Goal: Check status: Check status

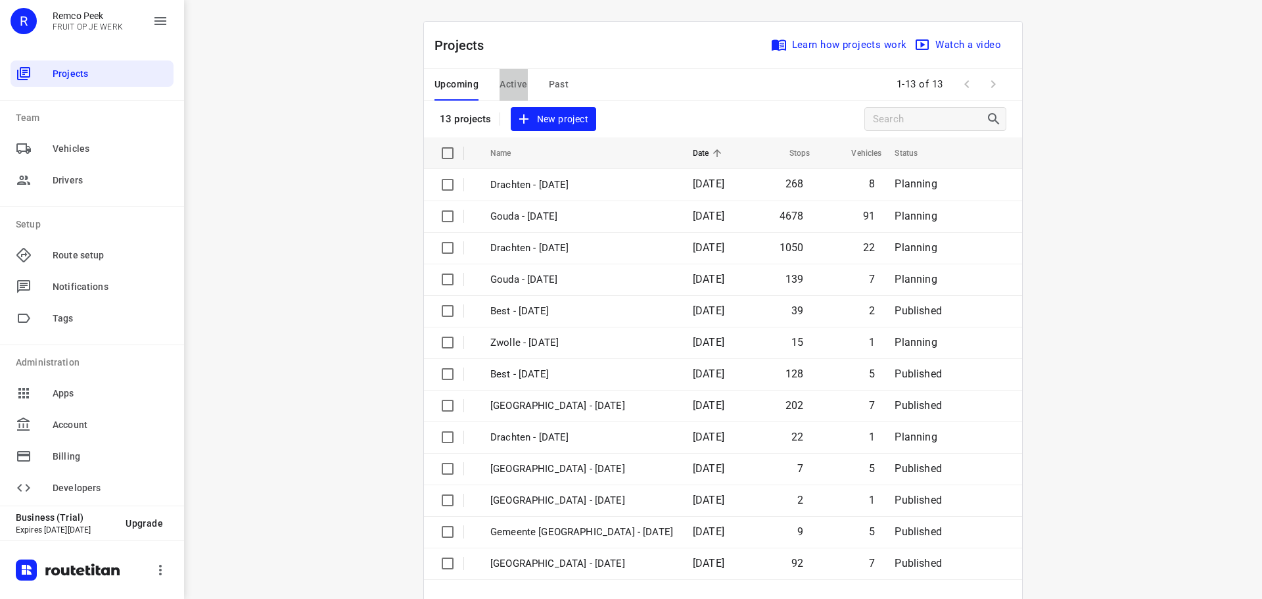
click at [515, 81] on span "Active" at bounding box center [513, 84] width 28 height 16
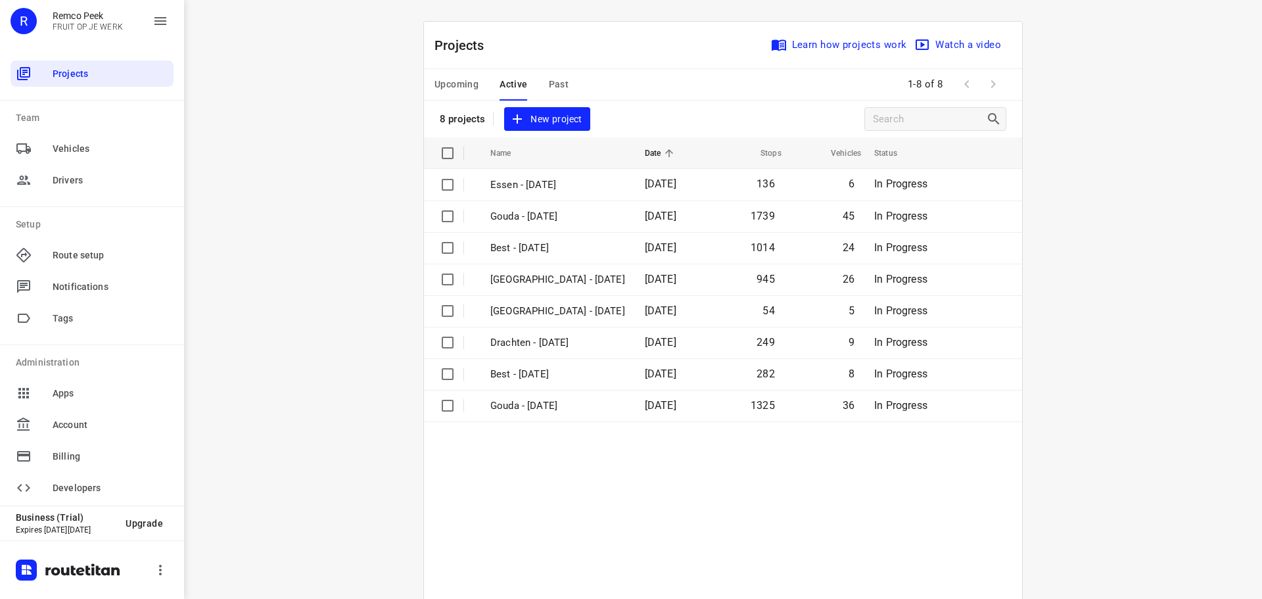
click at [566, 80] on div "Upcoming Active Past" at bounding box center [511, 85] width 155 height 32
click at [551, 80] on span "Past" at bounding box center [559, 84] width 20 height 16
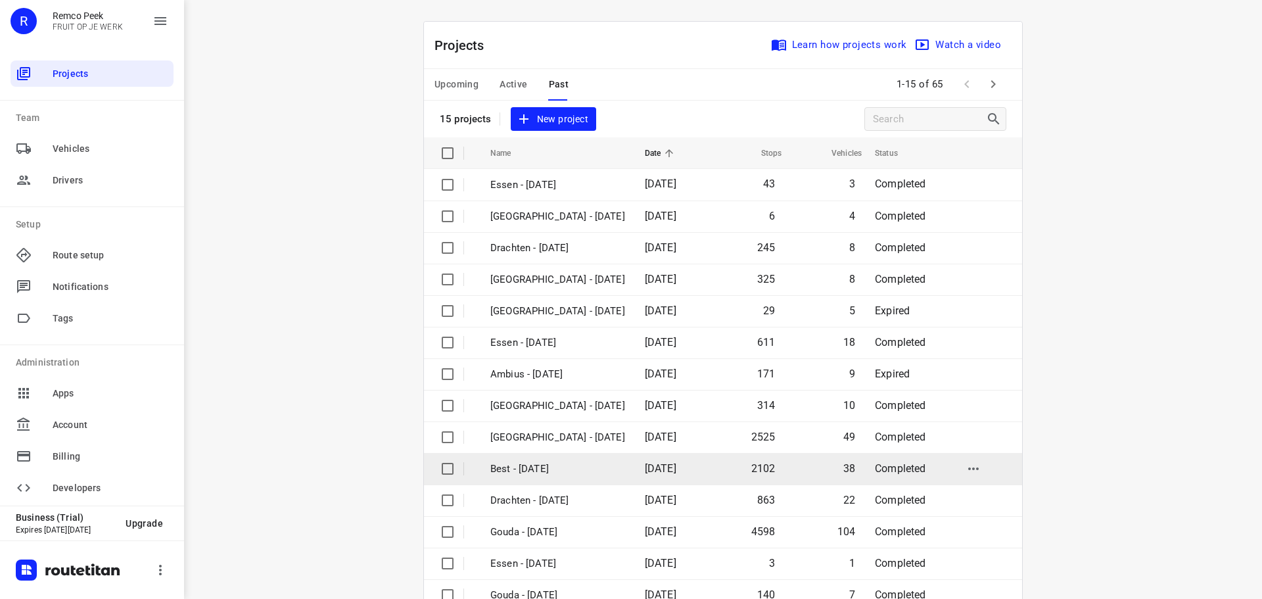
click at [520, 473] on p "Best - [DATE]" at bounding box center [557, 468] width 135 height 15
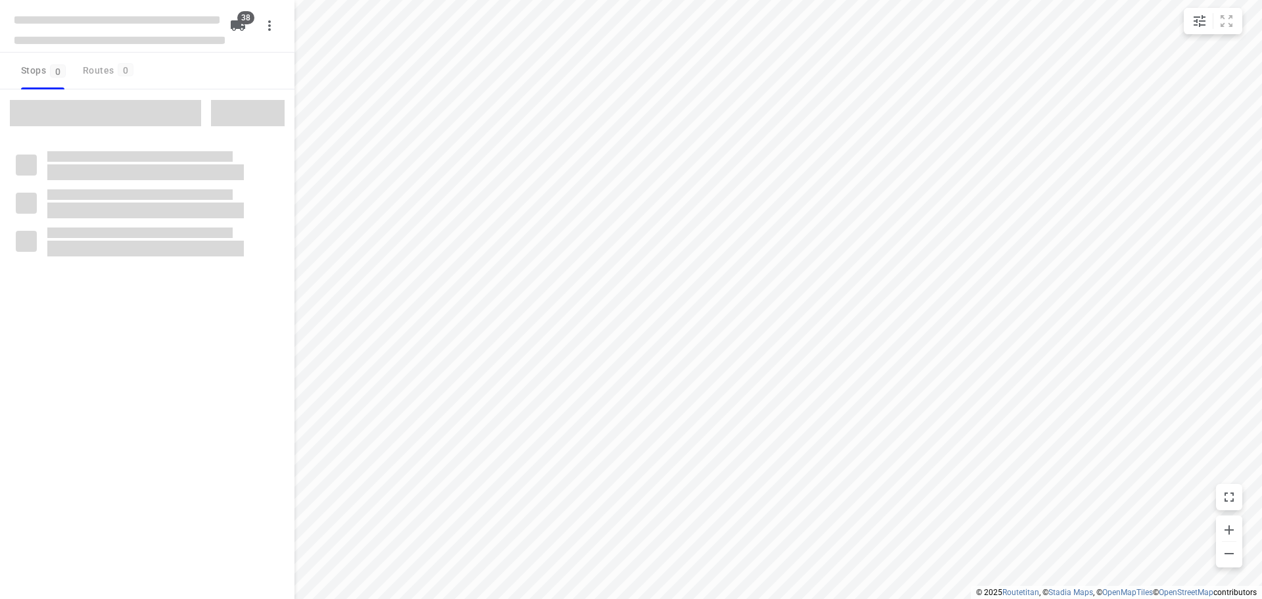
type input "distance"
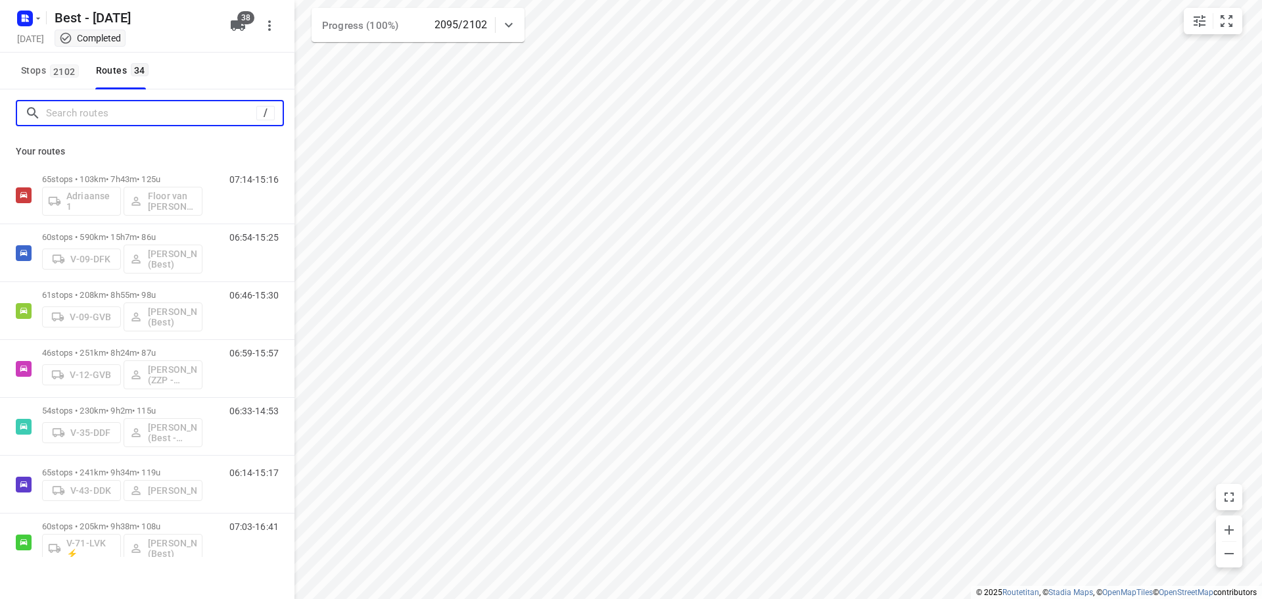
click at [188, 120] on input "Search routes" at bounding box center [151, 113] width 210 height 20
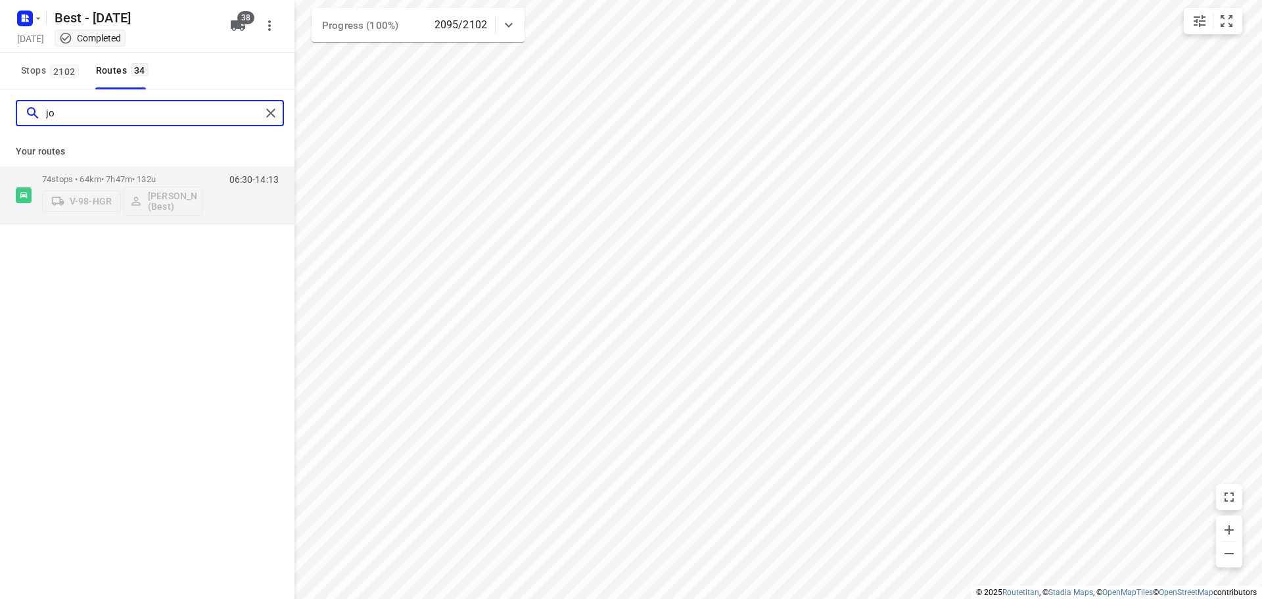
type input "j"
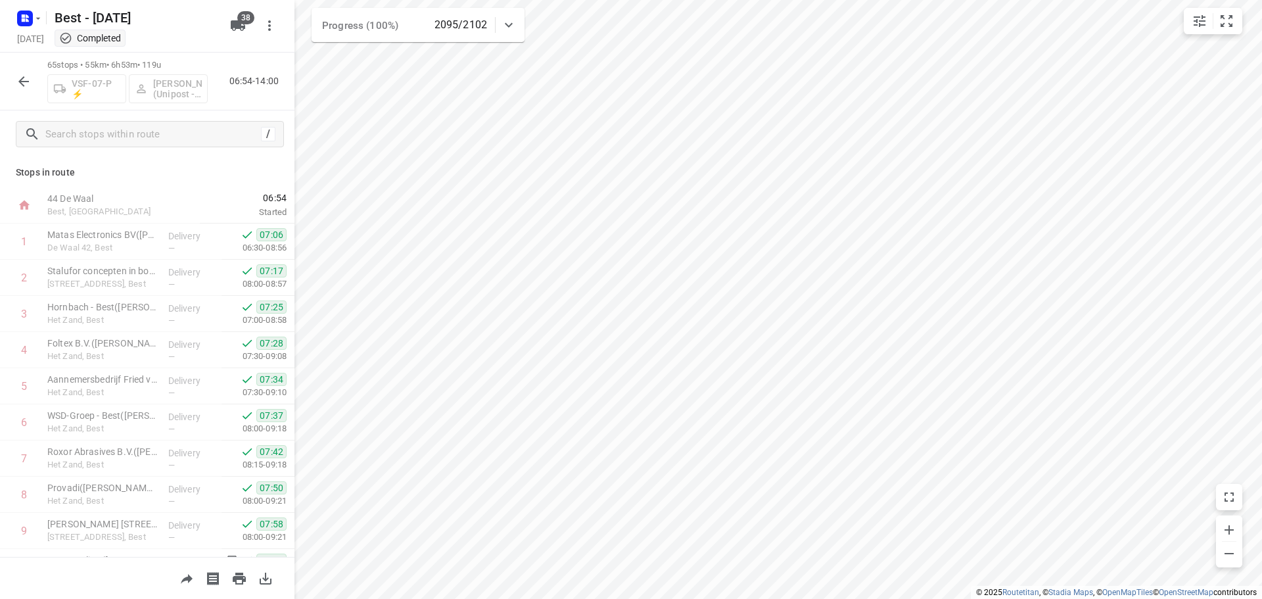
click at [24, 76] on icon "button" at bounding box center [24, 82] width 16 height 16
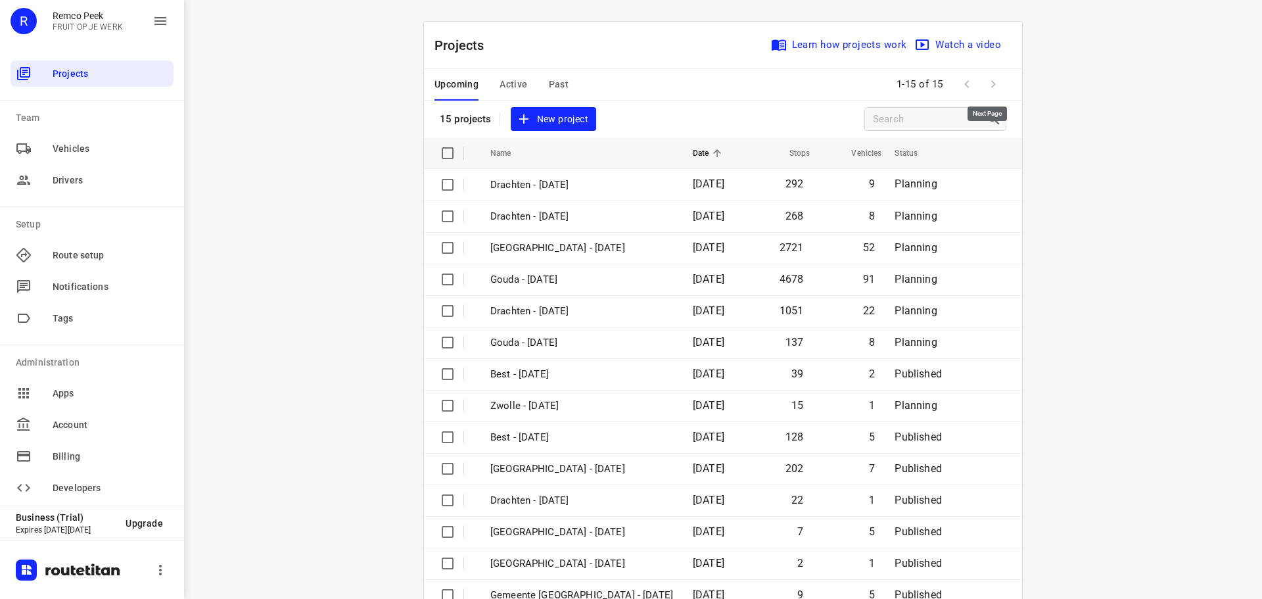
click at [989, 85] on span at bounding box center [993, 84] width 26 height 26
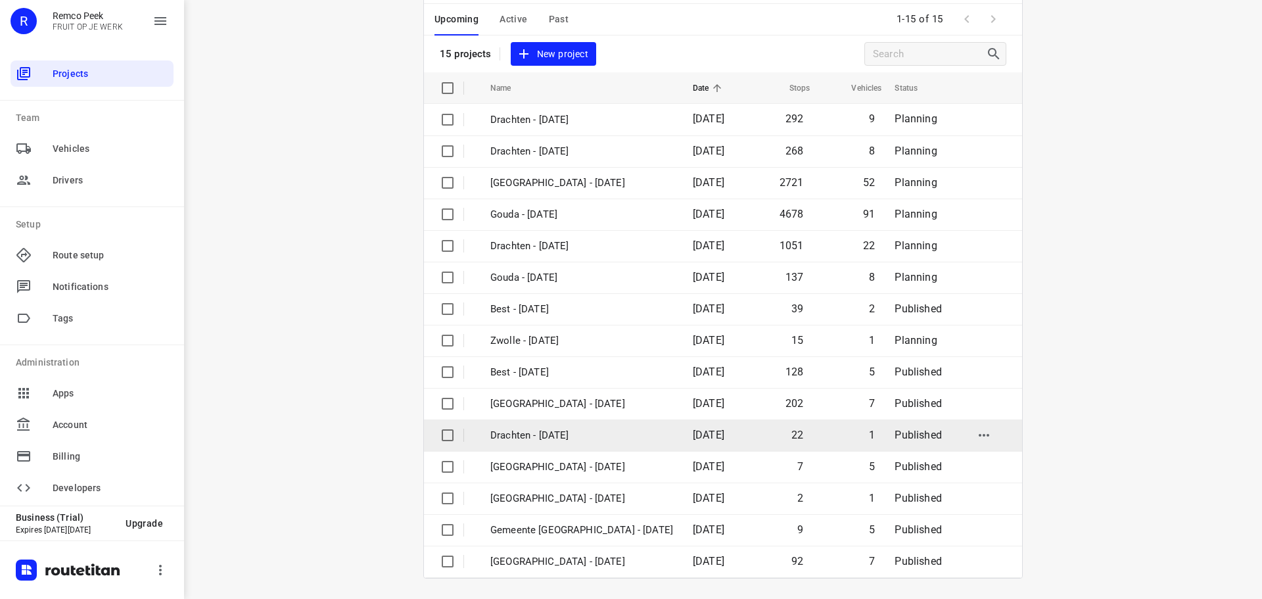
scroll to position [66, 0]
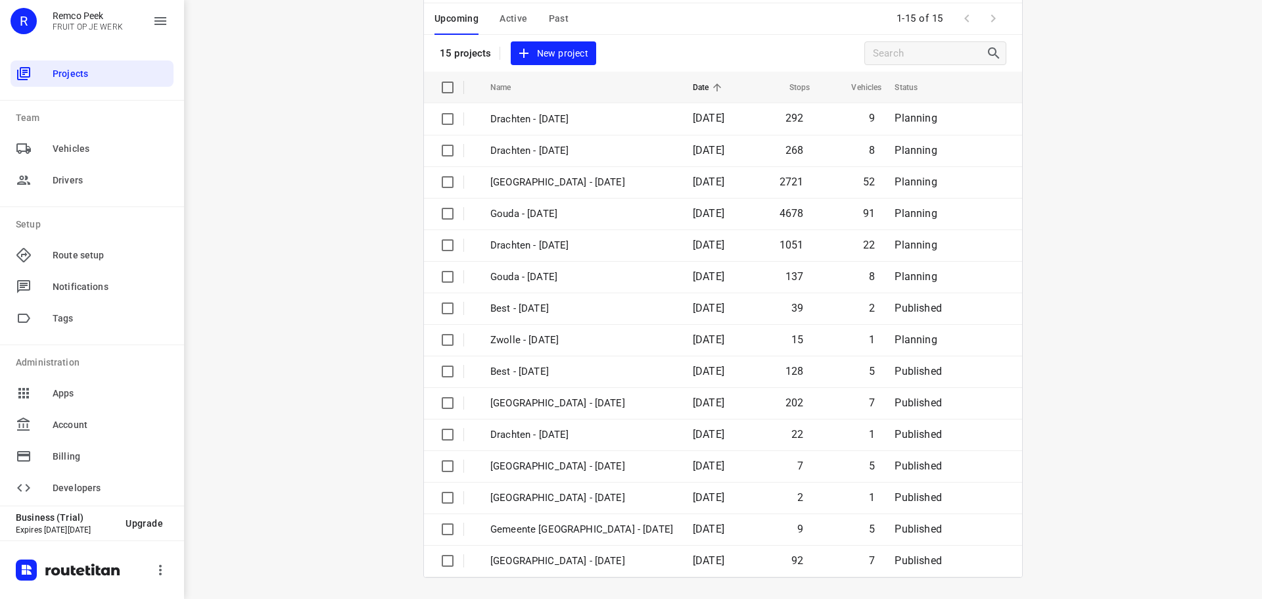
click at [499, 24] on span "Active" at bounding box center [513, 19] width 28 height 16
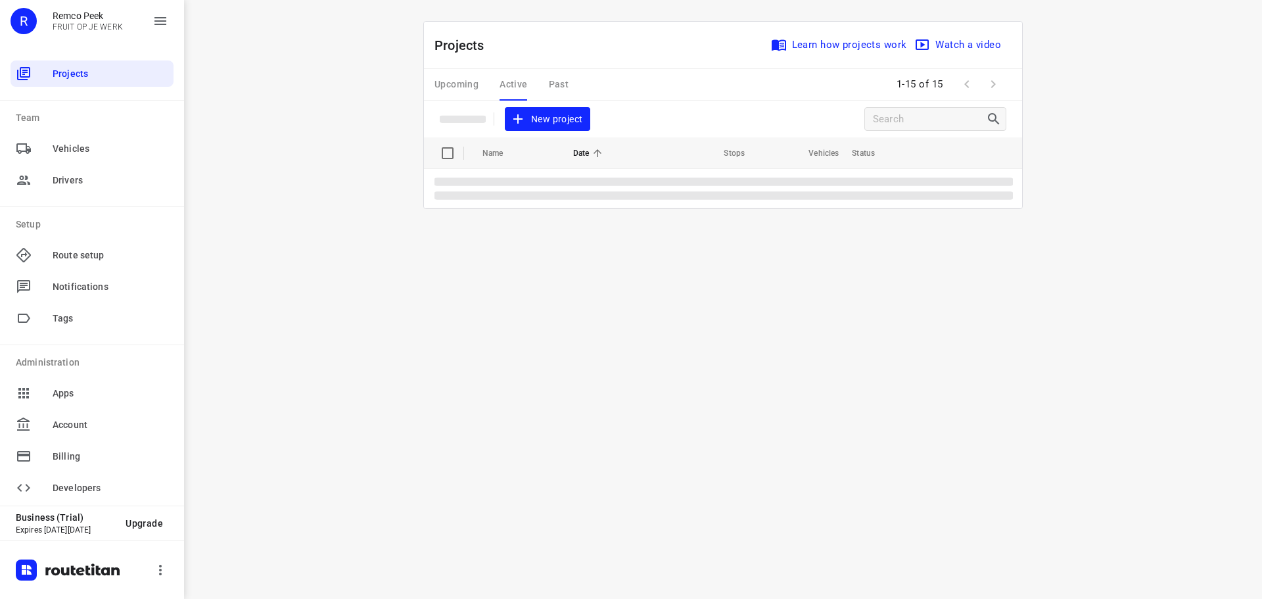
scroll to position [0, 0]
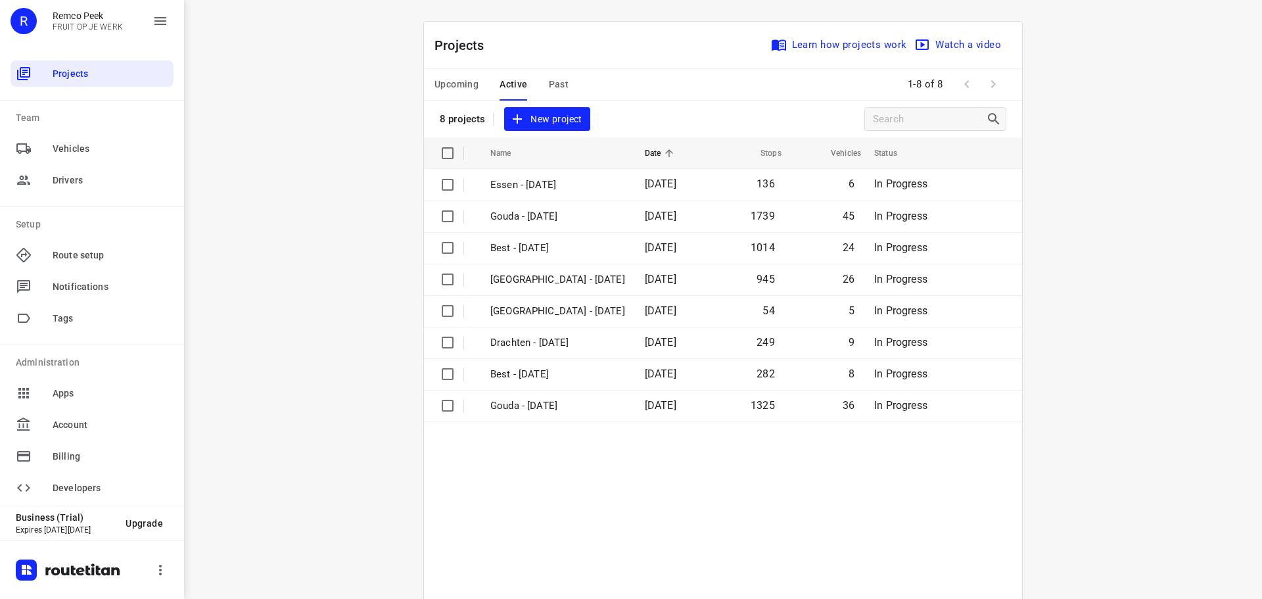
click at [464, 84] on span "Upcoming" at bounding box center [456, 84] width 44 height 16
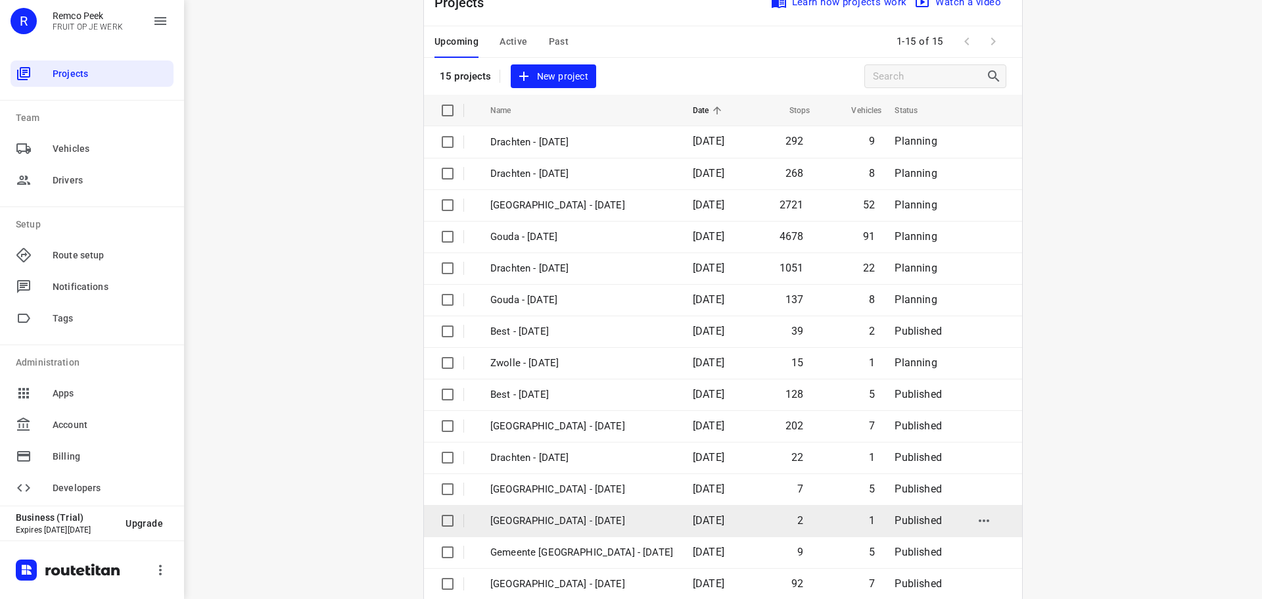
scroll to position [66, 0]
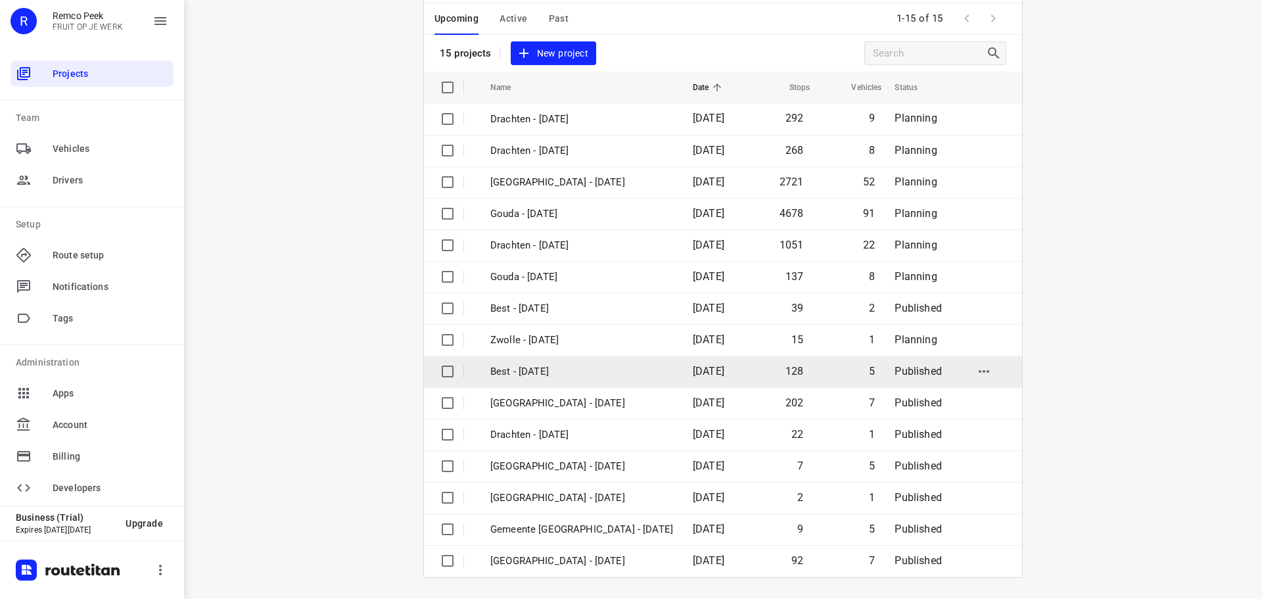
click at [513, 372] on p "Best - [DATE]" at bounding box center [581, 371] width 183 height 15
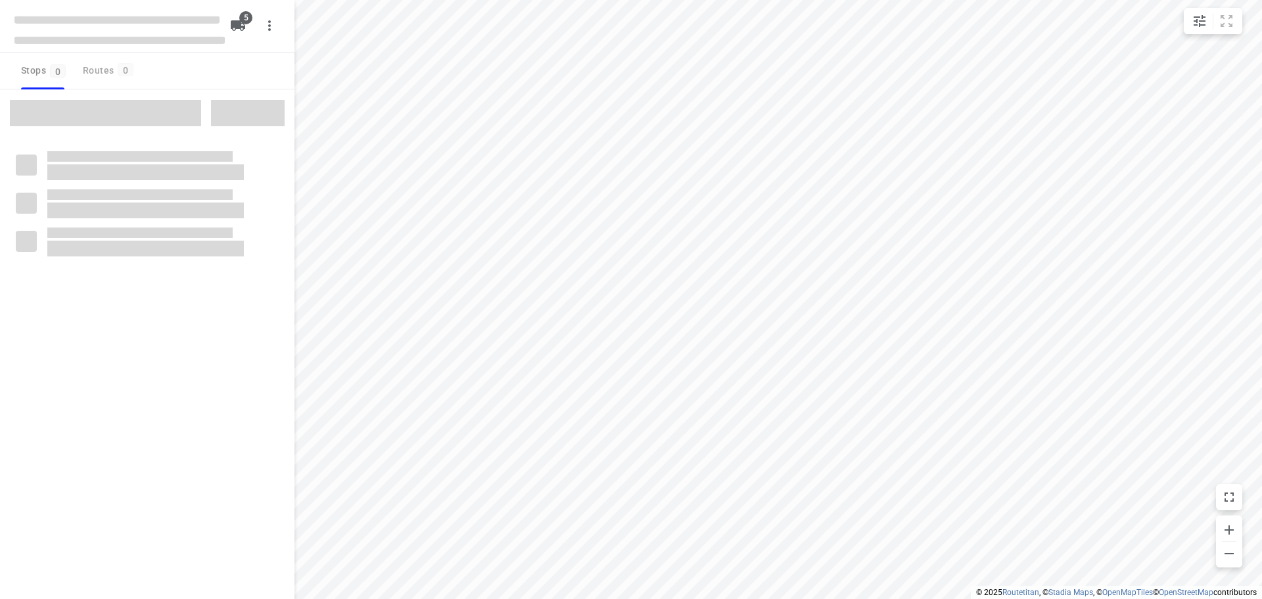
type input "distance"
checkbox input "true"
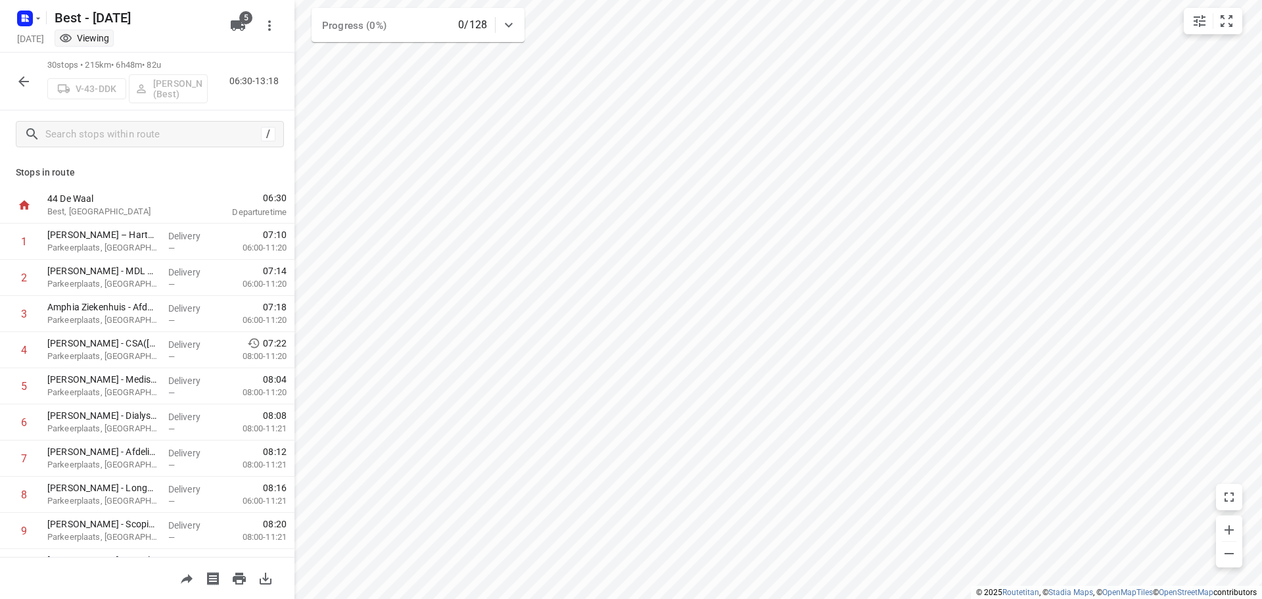
click at [32, 84] on button "button" at bounding box center [24, 81] width 26 height 26
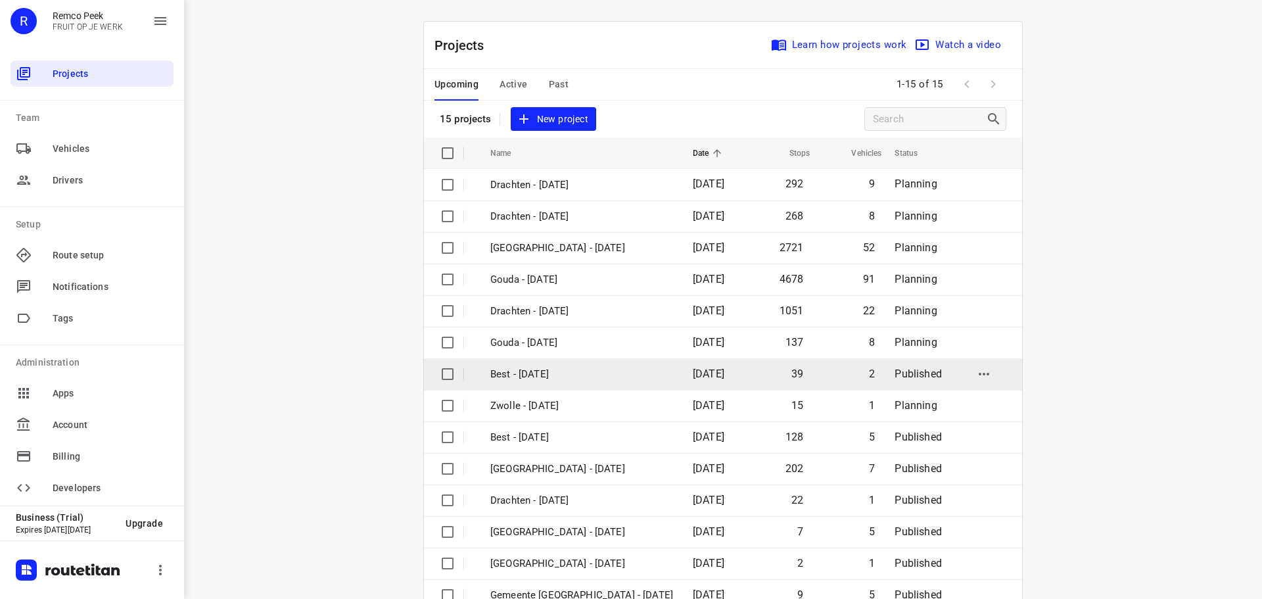
click at [532, 372] on p "Best - [DATE]" at bounding box center [581, 374] width 183 height 15
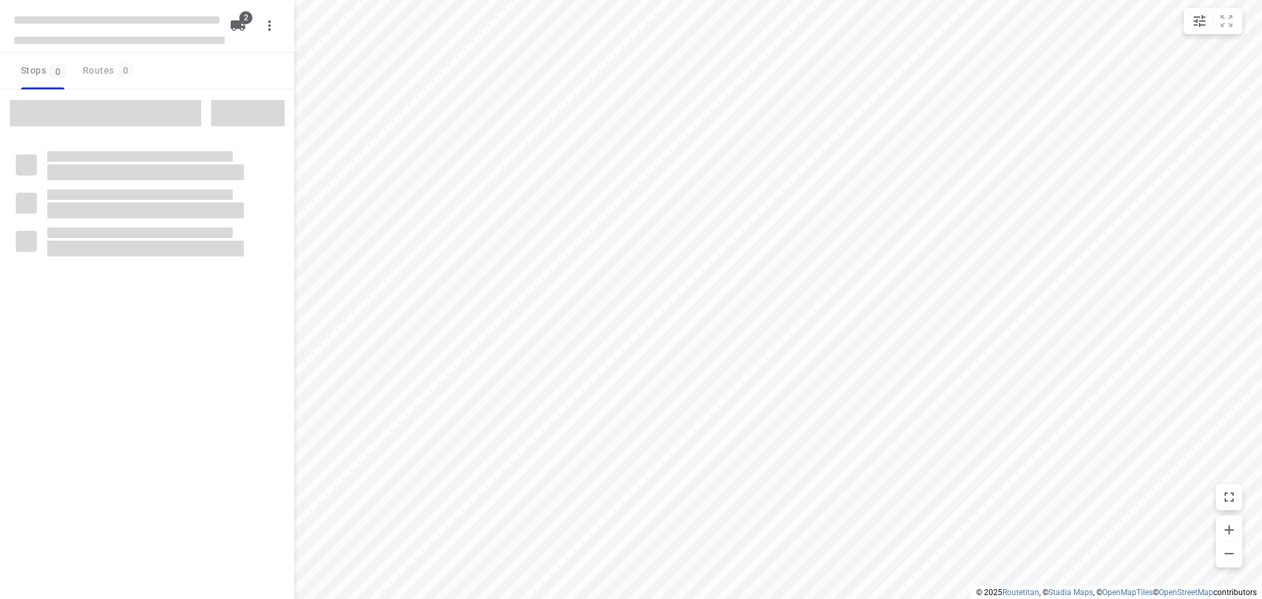
type input "distance"
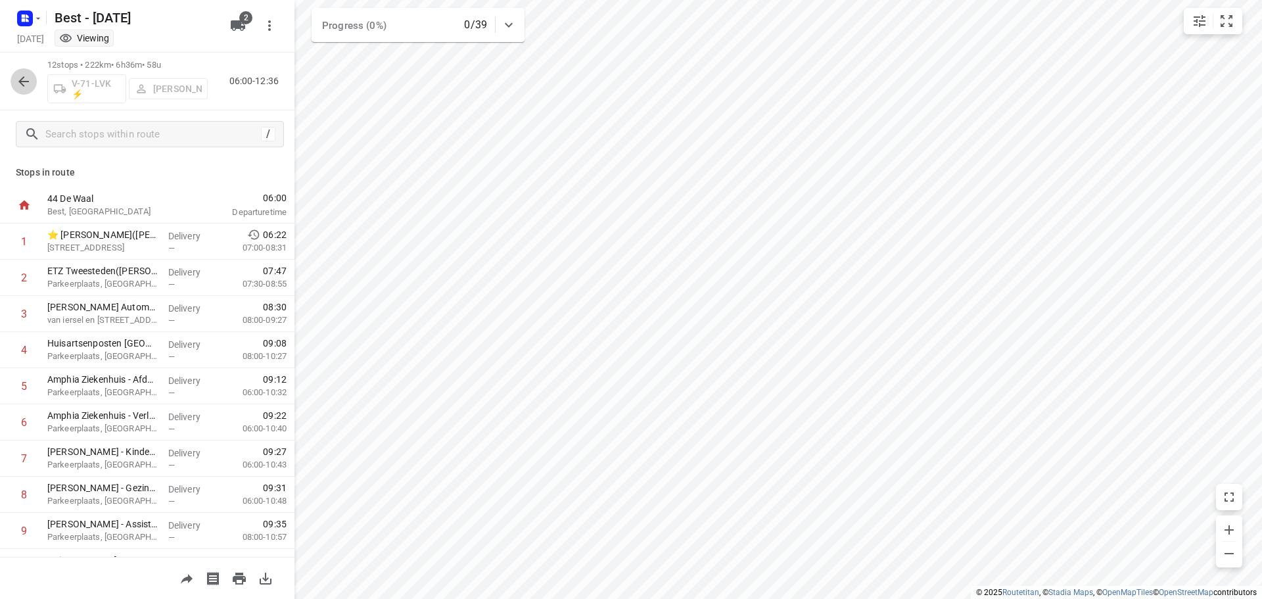
click at [16, 74] on icon "button" at bounding box center [24, 82] width 16 height 16
